Goal: Navigation & Orientation: Understand site structure

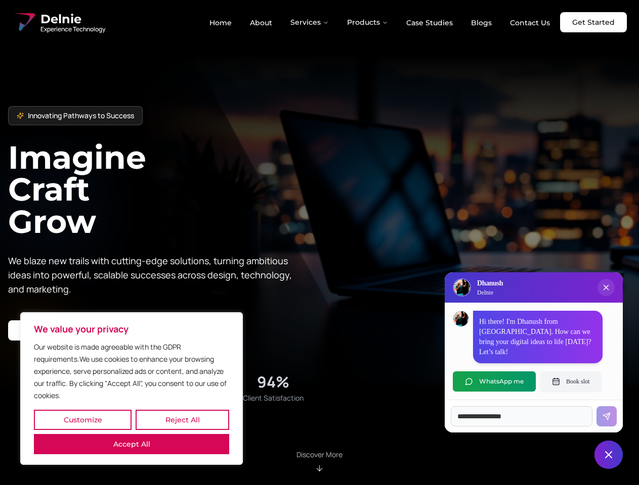
click at [82, 420] on button "Customize" at bounding box center [83, 420] width 98 height 20
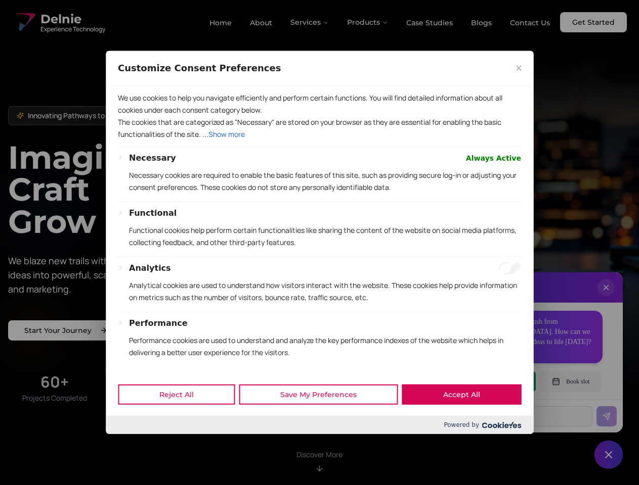
click at [182, 420] on div at bounding box center [319, 242] width 639 height 485
click at [131, 116] on p "We use cookies to help you navigate efficiently and perform certain functions. …" at bounding box center [319, 104] width 403 height 24
click at [319, 243] on div "Necessary Always Active Necessary cookies are required to enable the basic feat…" at bounding box center [319, 308] width 403 height 313
click at [310, 22] on div at bounding box center [319, 242] width 639 height 485
click at [368, 22] on div at bounding box center [319, 242] width 639 height 485
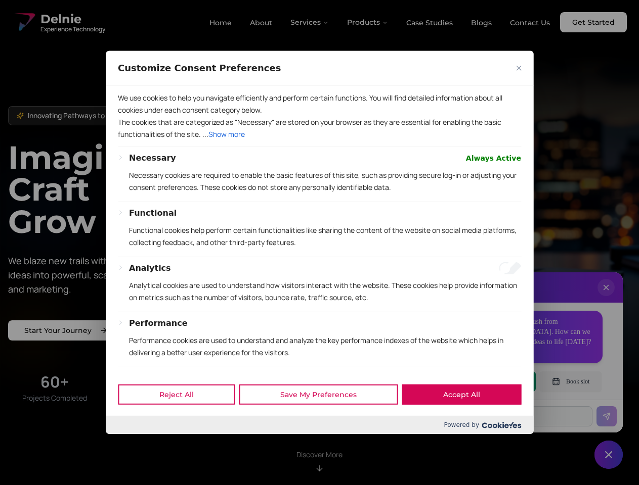
click at [606, 298] on div at bounding box center [319, 242] width 639 height 485
click at [494, 382] on div "Reject All Save My Preferences Accept All" at bounding box center [319, 394] width 427 height 43
click at [570, 382] on div at bounding box center [319, 242] width 639 height 485
click at [608, 455] on div at bounding box center [319, 242] width 639 height 485
